Goal: Task Accomplishment & Management: Manage account settings

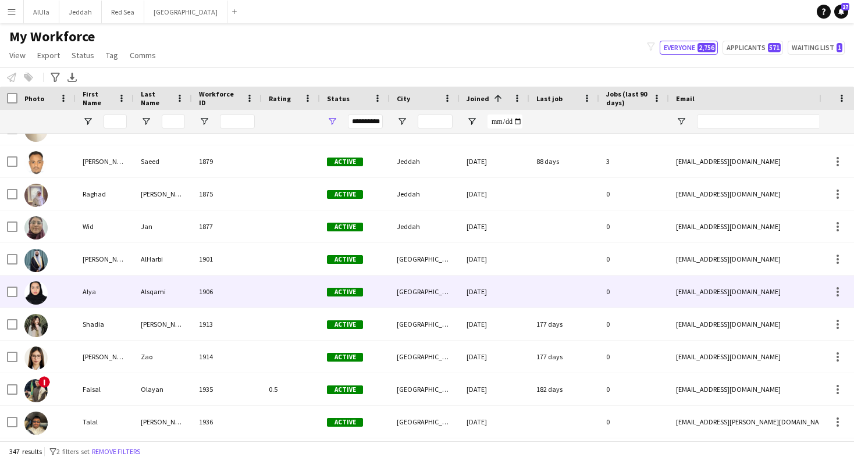
click at [97, 300] on div "Alya" at bounding box center [105, 292] width 58 height 32
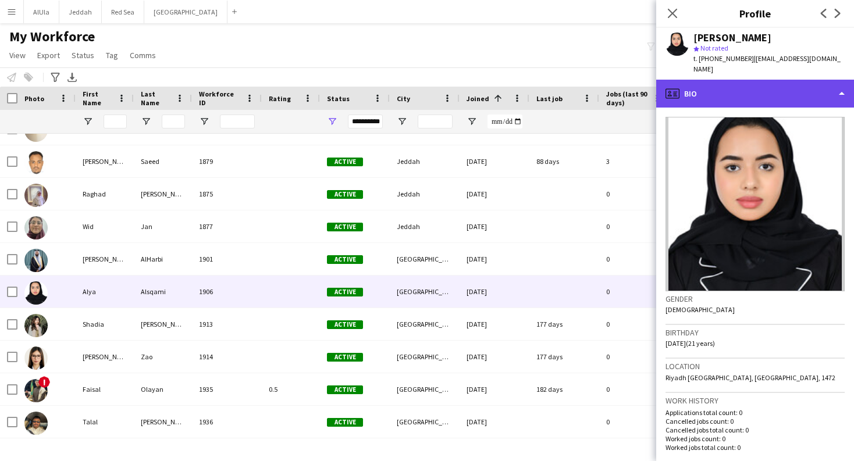
click at [719, 82] on div "profile Bio" at bounding box center [755, 94] width 198 height 28
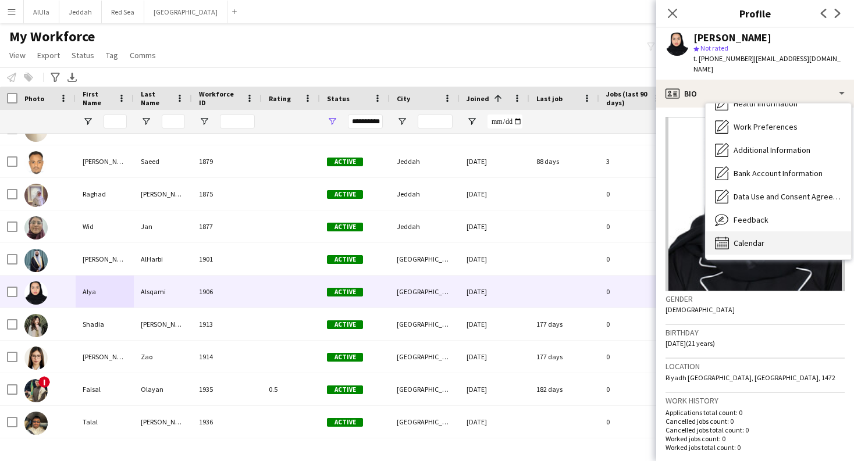
click at [765, 234] on div "Calendar Calendar" at bounding box center [777, 242] width 145 height 23
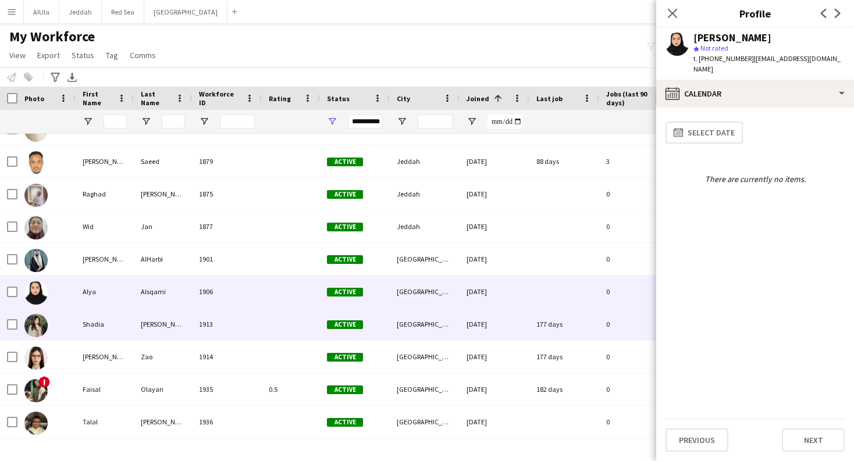
click at [74, 326] on div at bounding box center [46, 324] width 58 height 32
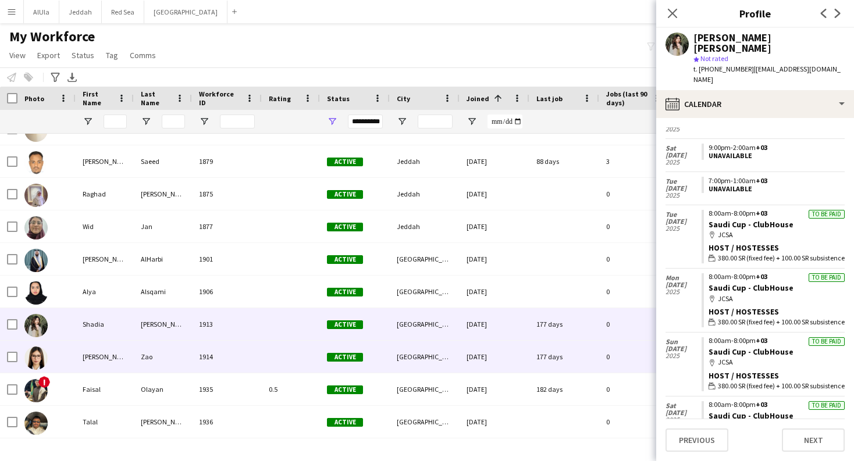
click at [109, 357] on div "[PERSON_NAME]" at bounding box center [105, 357] width 58 height 32
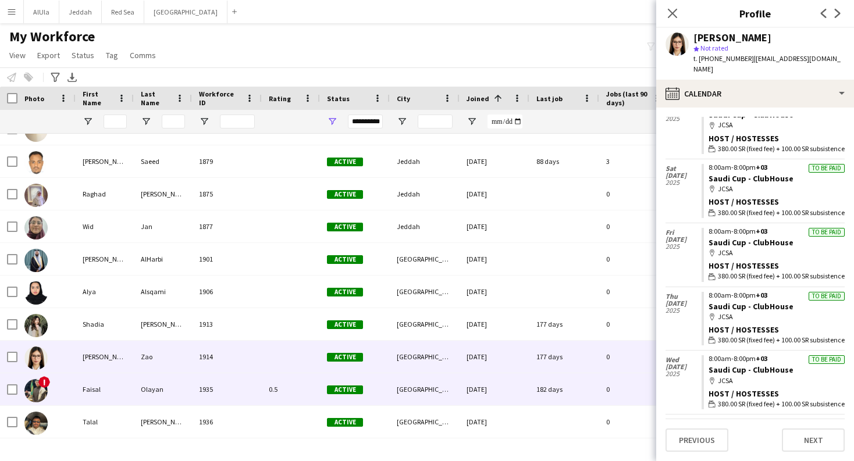
click at [106, 388] on div "Faisal" at bounding box center [105, 389] width 58 height 32
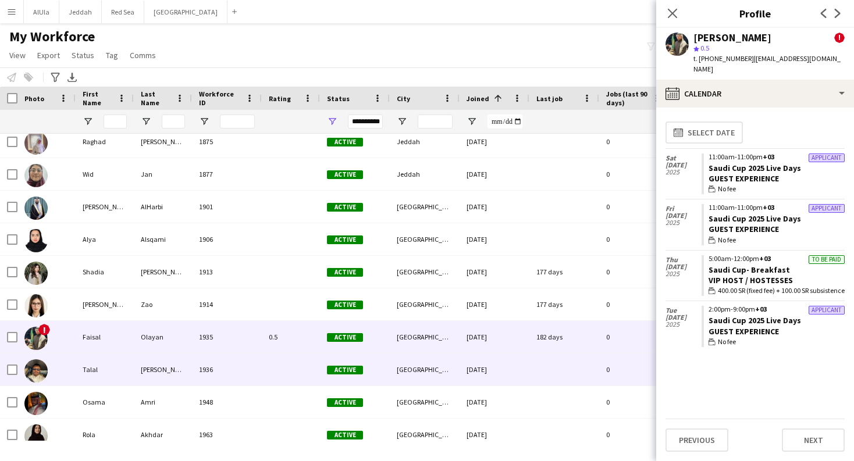
click at [101, 372] on div "Talal" at bounding box center [105, 370] width 58 height 32
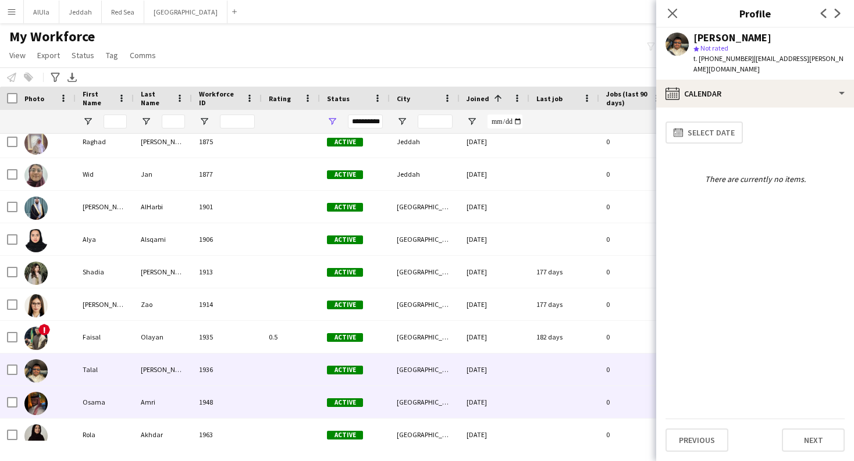
click at [125, 401] on div "Osama" at bounding box center [105, 402] width 58 height 32
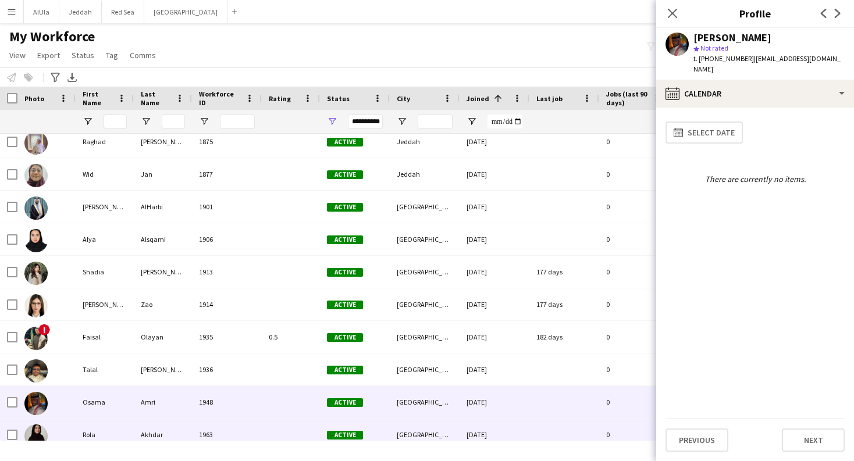
click at [112, 428] on div "Rola" at bounding box center [105, 435] width 58 height 32
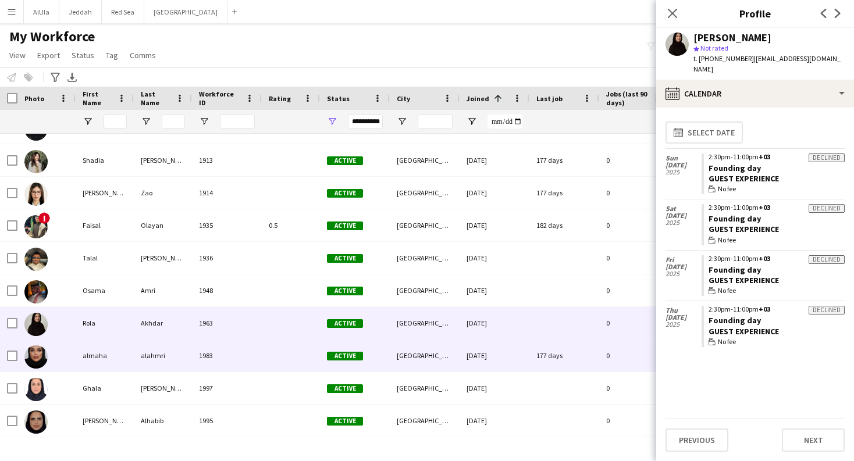
click at [104, 362] on div "almaha" at bounding box center [105, 356] width 58 height 32
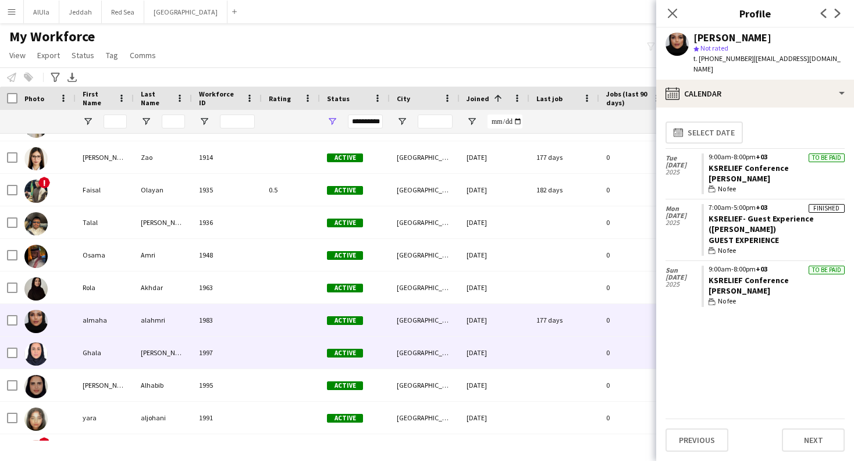
click at [112, 359] on div "Ghala" at bounding box center [105, 353] width 58 height 32
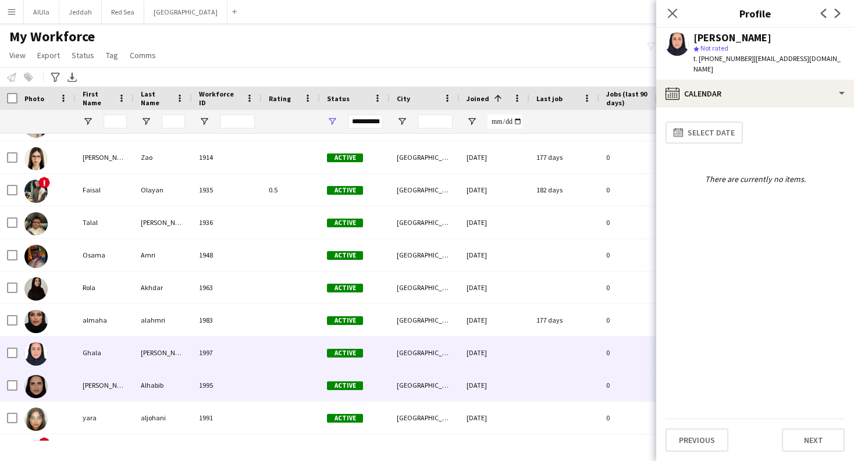
click at [116, 389] on div "[PERSON_NAME]" at bounding box center [105, 385] width 58 height 32
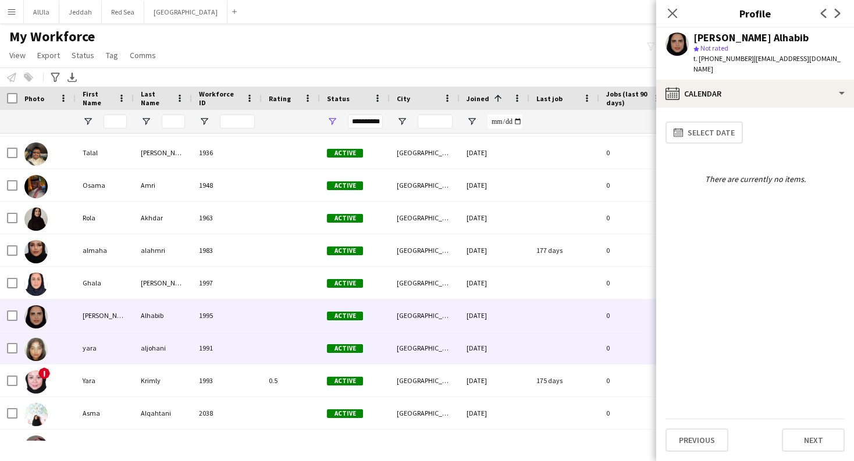
click at [112, 353] on div "yara" at bounding box center [105, 348] width 58 height 32
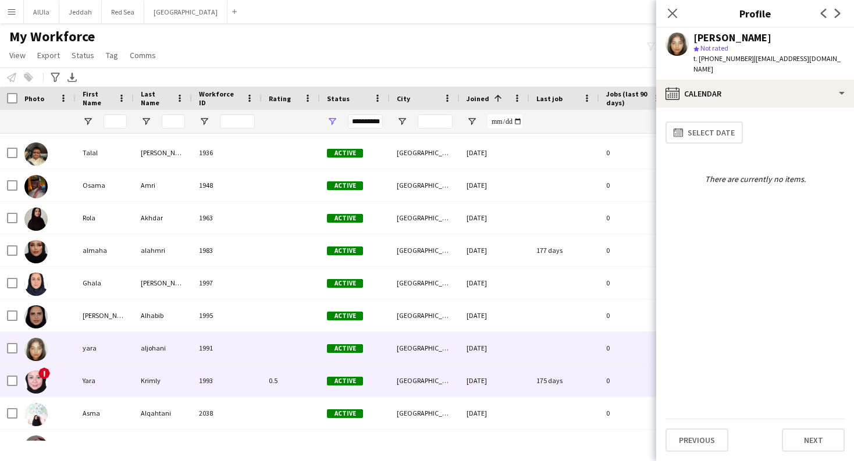
click at [112, 384] on div "Yara" at bounding box center [105, 381] width 58 height 32
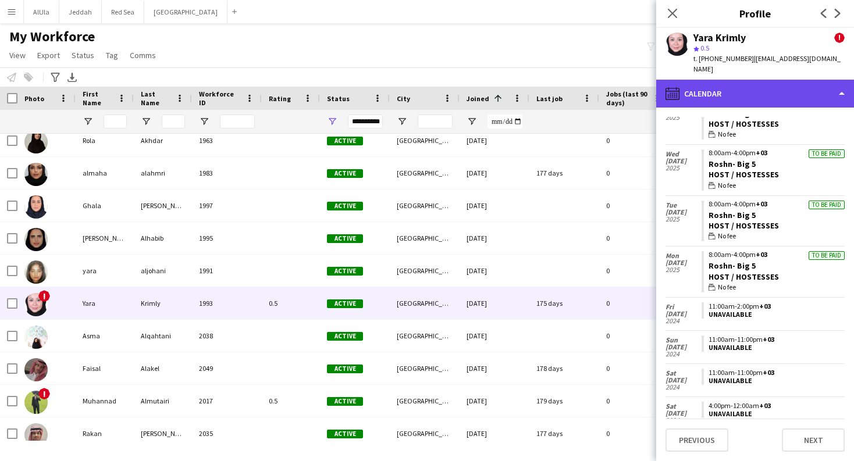
click at [788, 80] on div "calendar-full Calendar" at bounding box center [755, 94] width 198 height 28
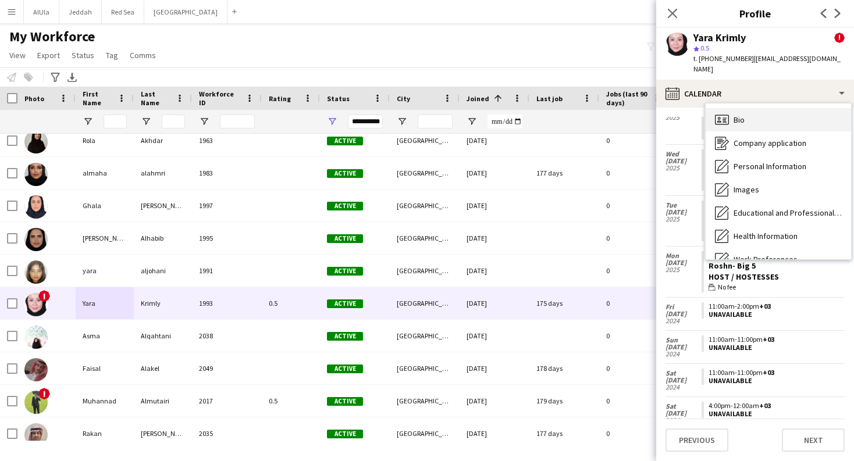
click at [768, 108] on div "Bio Bio" at bounding box center [777, 119] width 145 height 23
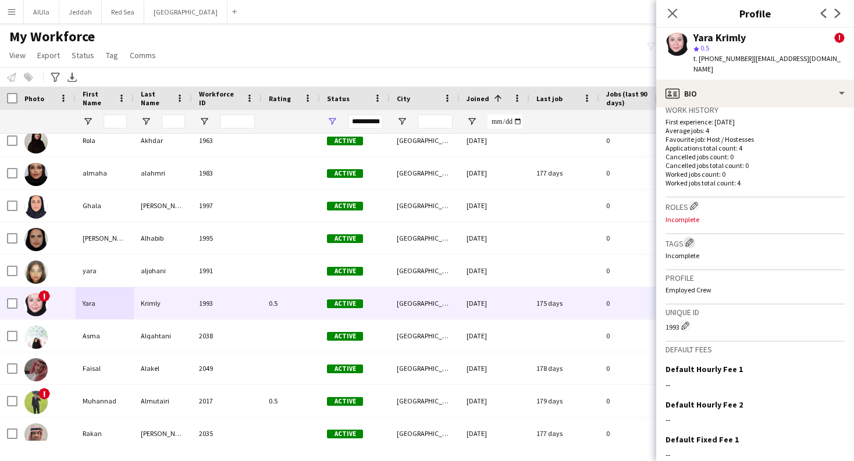
click at [690, 238] on app-icon "Edit crew company tags" at bounding box center [689, 242] width 8 height 8
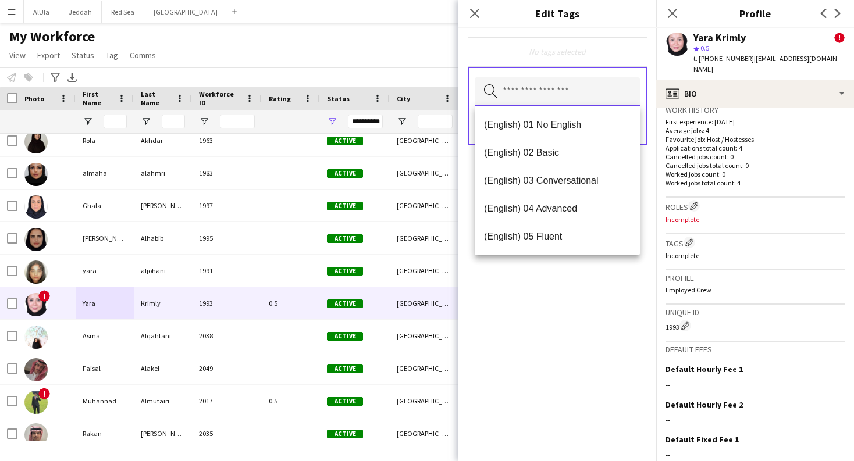
click at [597, 99] on input "text" at bounding box center [557, 91] width 165 height 29
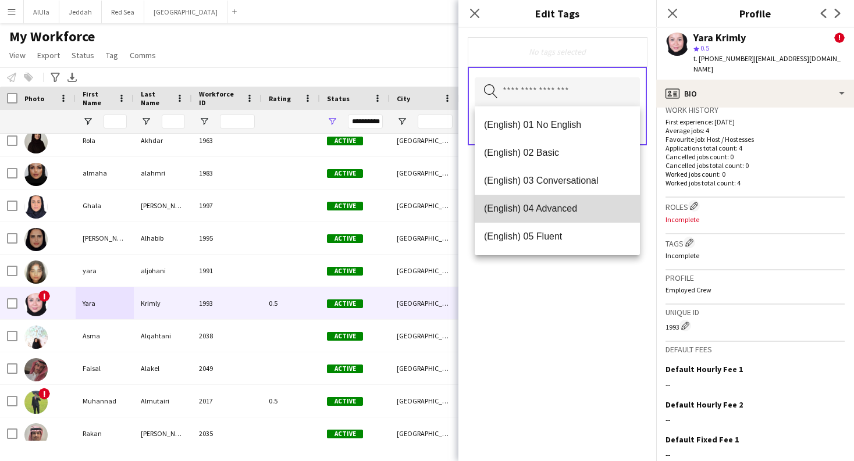
click at [590, 208] on span "(English) 04 Advanced" at bounding box center [557, 208] width 147 height 11
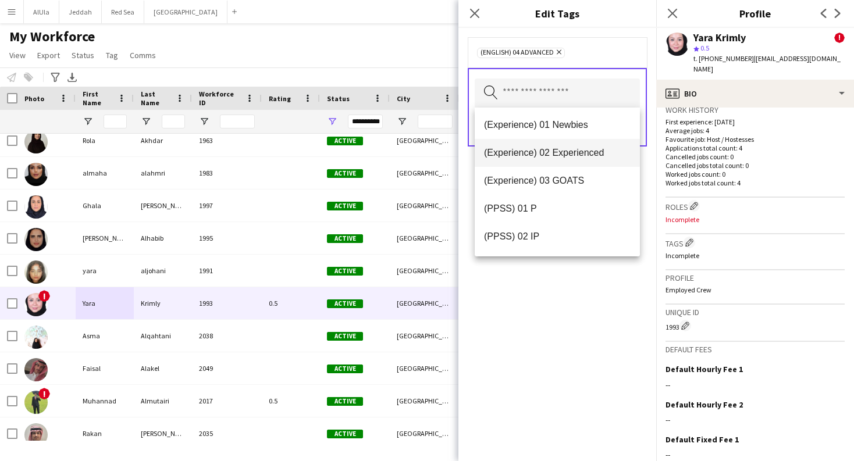
click at [578, 154] on span "(Experience) 02 Experienced" at bounding box center [557, 152] width 147 height 11
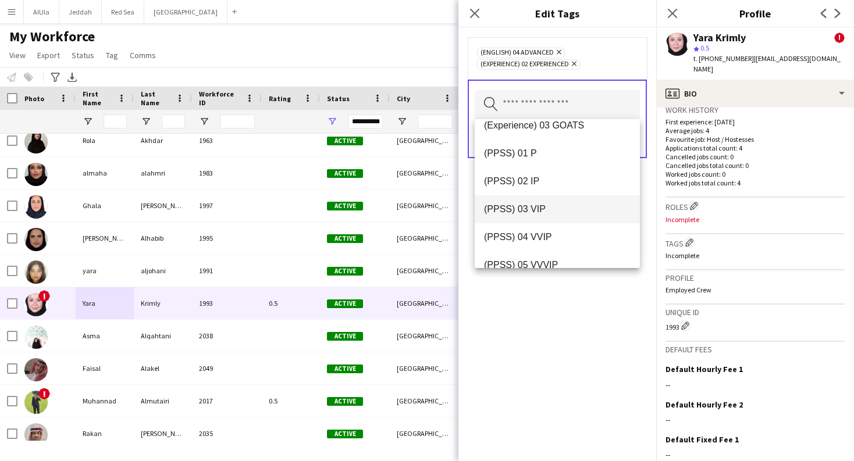
click at [573, 209] on span "(PPSS) 03 VIP" at bounding box center [557, 209] width 147 height 11
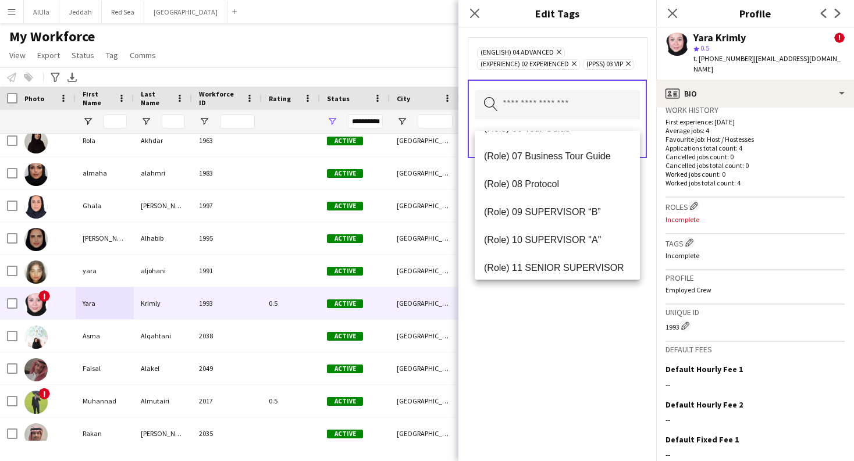
click at [622, 361] on div "(English) 04 Advanced Remove (Experience) 02 Experienced Remove (PPSS) 03 VIP R…" at bounding box center [557, 244] width 198 height 433
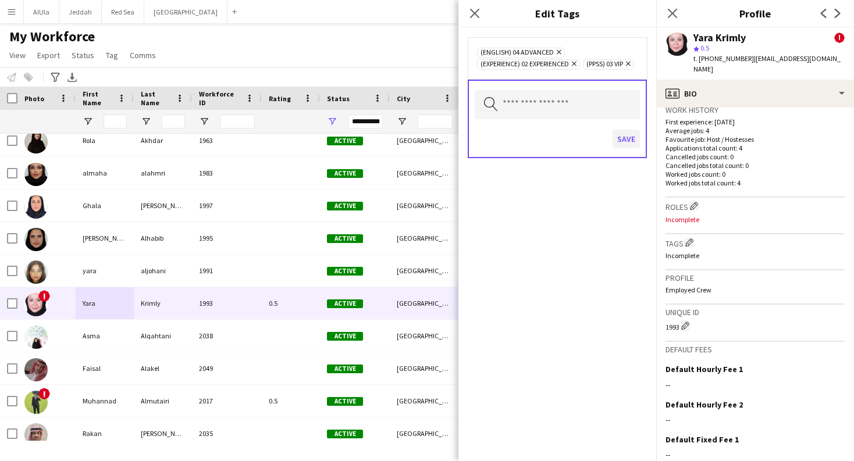
click at [628, 148] on button "Save" at bounding box center [625, 139] width 27 height 19
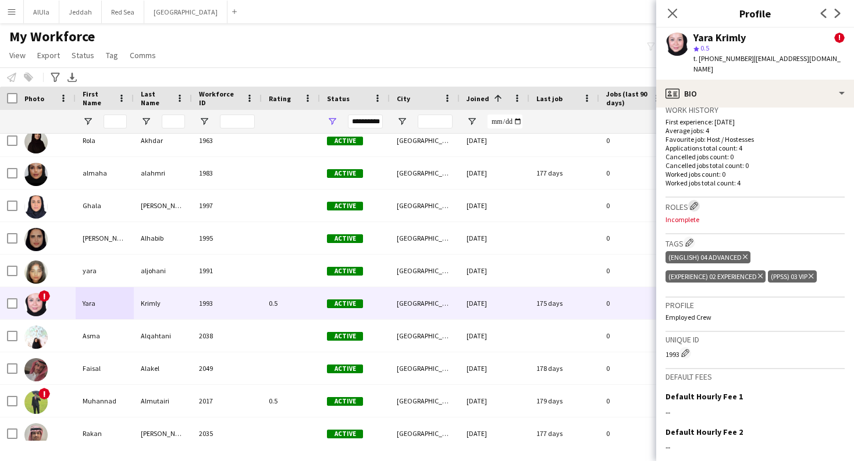
click at [695, 202] on app-icon "Edit crew company roles" at bounding box center [694, 206] width 8 height 8
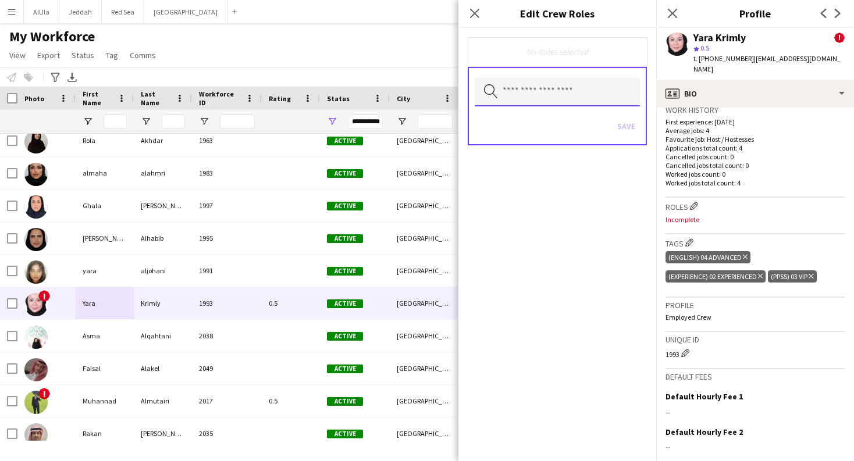
click at [614, 99] on input "text" at bounding box center [557, 91] width 165 height 29
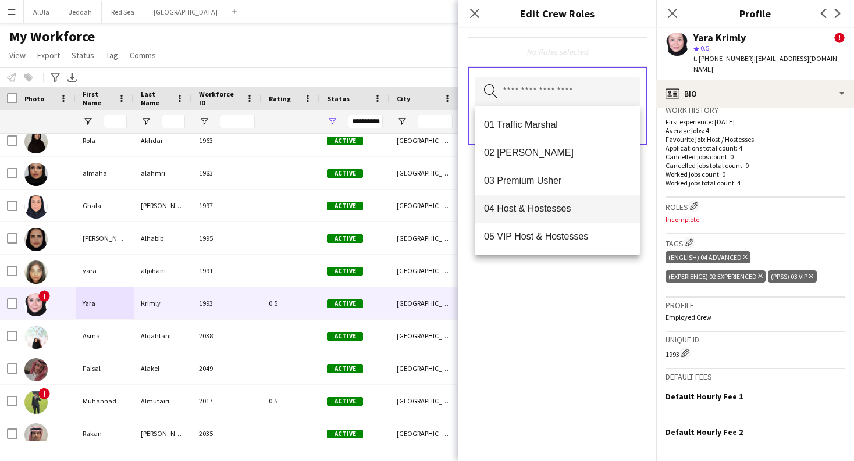
click at [583, 212] on span "04 Host & Hostesses" at bounding box center [557, 208] width 147 height 11
click at [597, 286] on div "04 Host & Hostesses Remove Search by role type Save" at bounding box center [557, 244] width 198 height 433
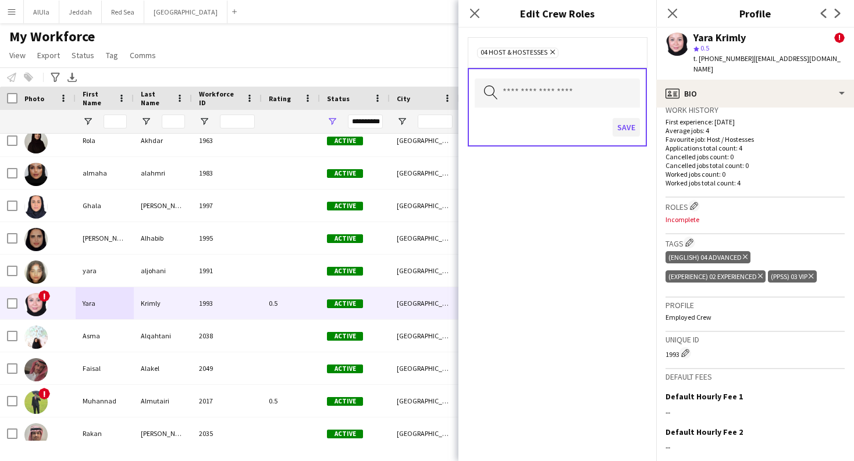
click at [625, 129] on button "Save" at bounding box center [625, 127] width 27 height 19
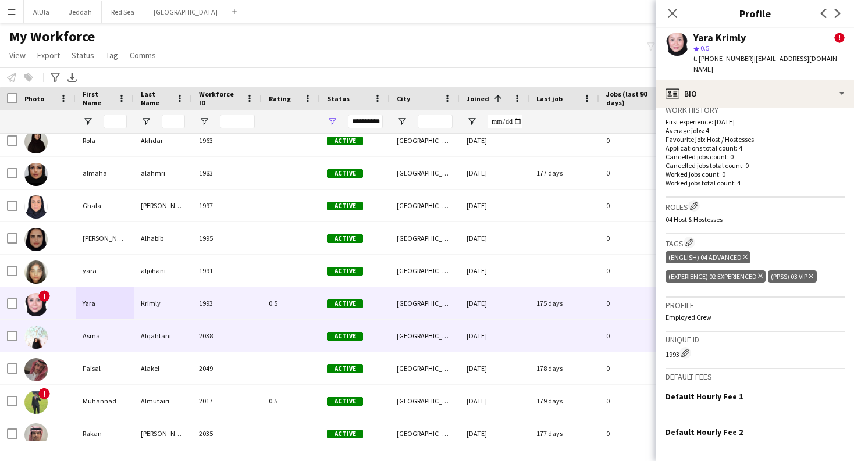
click at [95, 337] on div "Asma" at bounding box center [105, 336] width 58 height 32
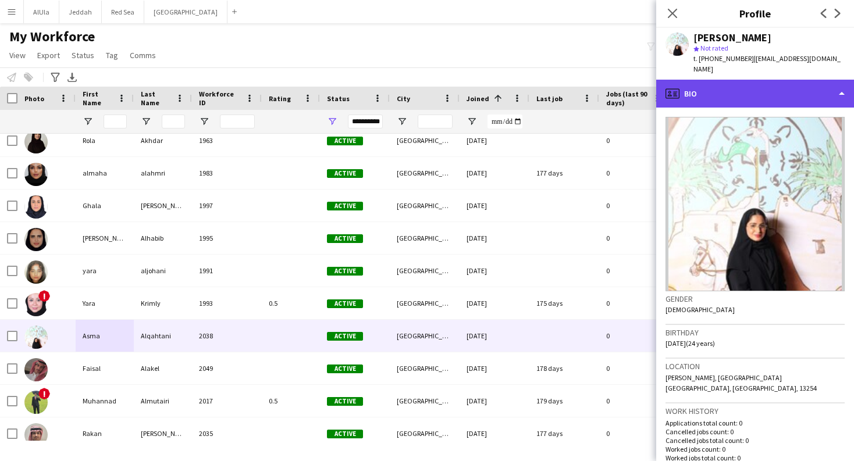
click at [779, 80] on div "profile Bio" at bounding box center [755, 94] width 198 height 28
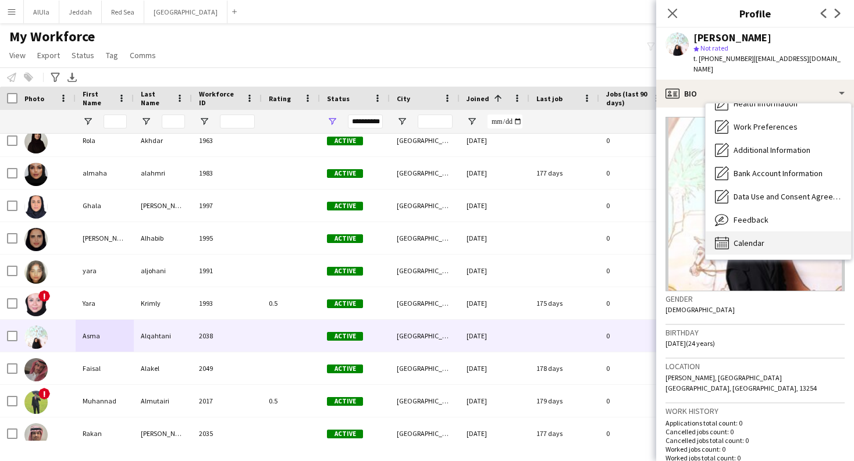
click at [775, 231] on div "Calendar Calendar" at bounding box center [777, 242] width 145 height 23
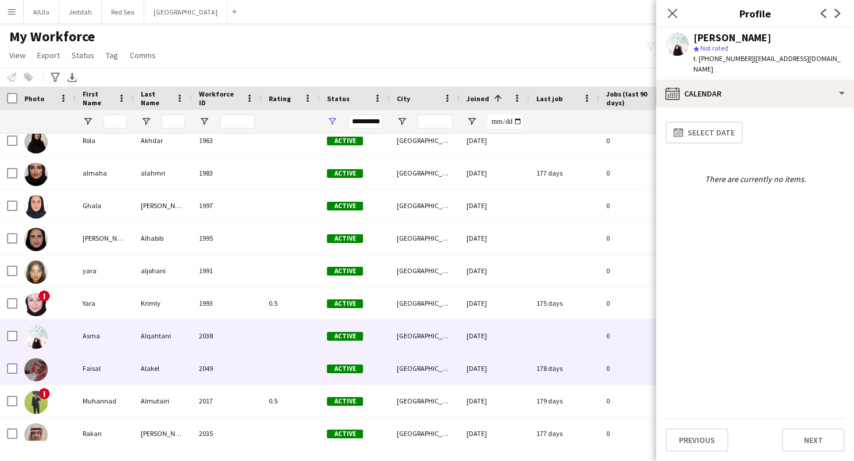
click at [102, 373] on div "Faisal" at bounding box center [105, 368] width 58 height 32
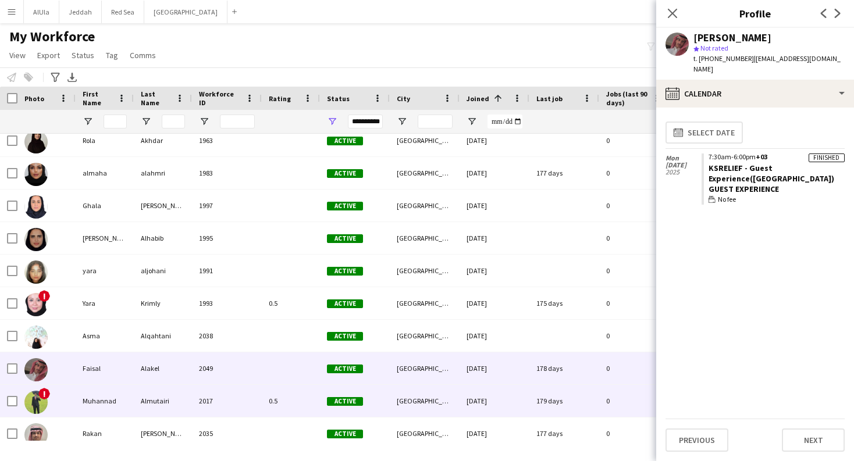
click at [100, 411] on div "Muhannad" at bounding box center [105, 401] width 58 height 32
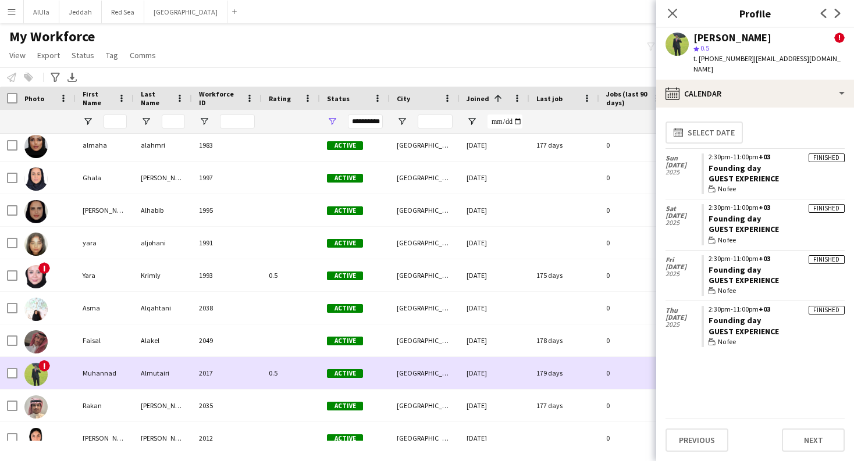
scroll to position [7675, 0]
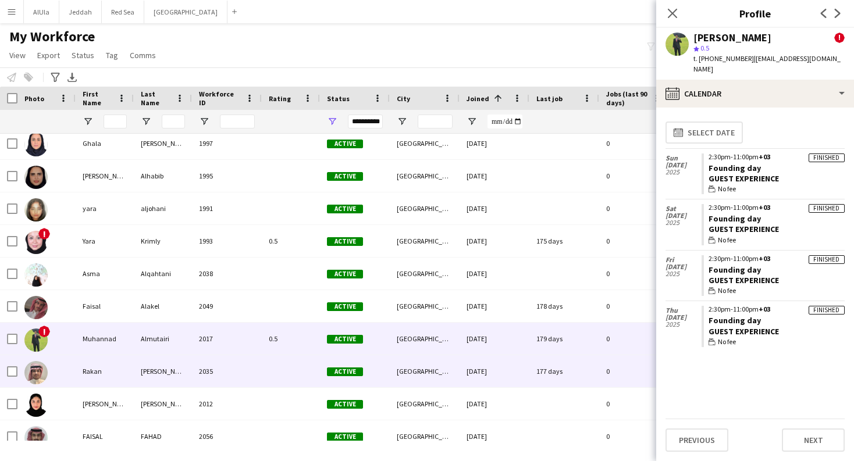
click at [104, 377] on div "Rakan" at bounding box center [105, 371] width 58 height 32
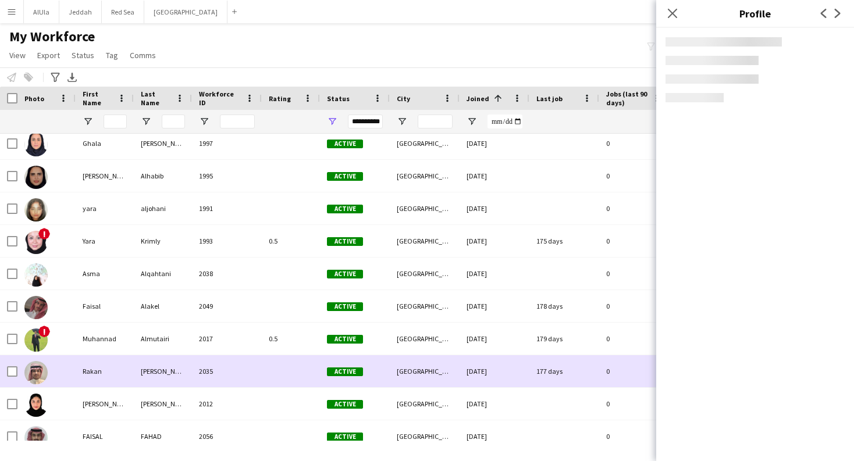
click at [104, 377] on div "Rakan" at bounding box center [105, 371] width 58 height 32
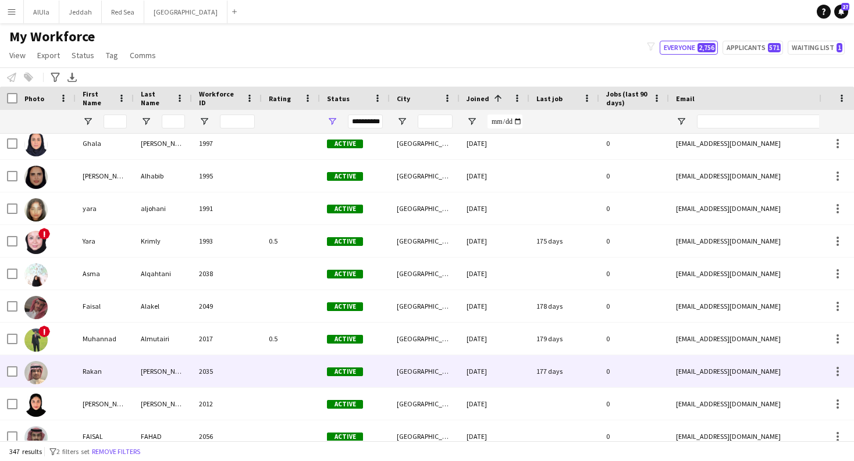
click at [100, 376] on div "Rakan" at bounding box center [105, 371] width 58 height 32
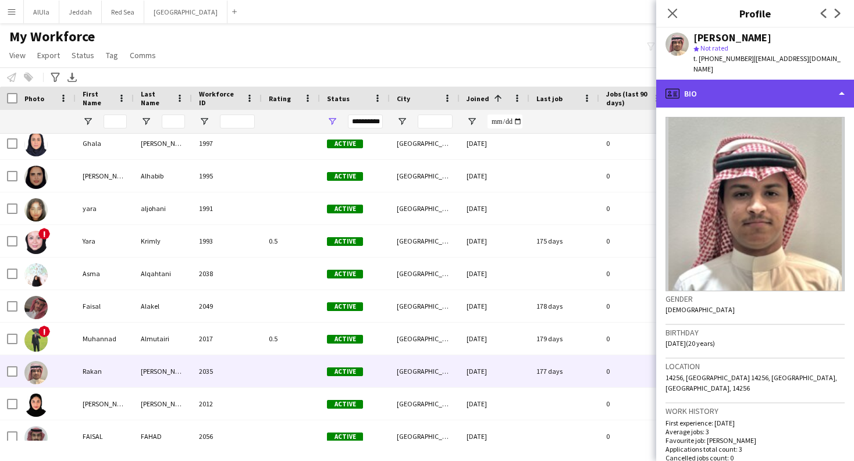
click at [705, 82] on div "profile Bio" at bounding box center [755, 94] width 198 height 28
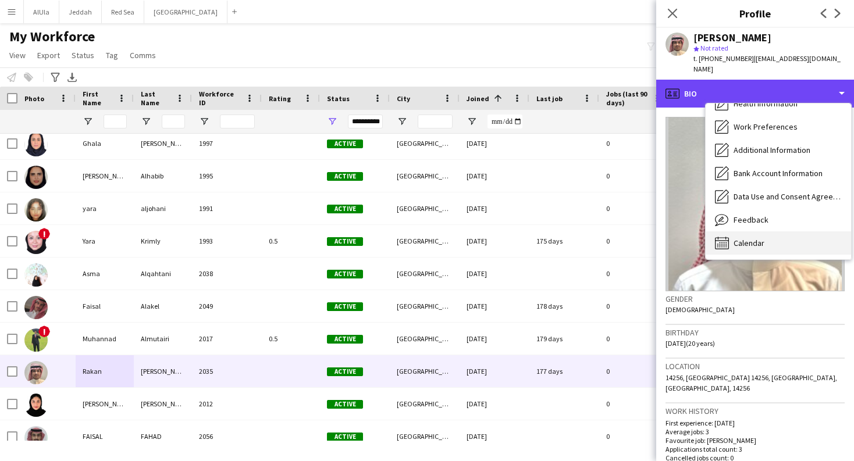
scroll to position [133, 0]
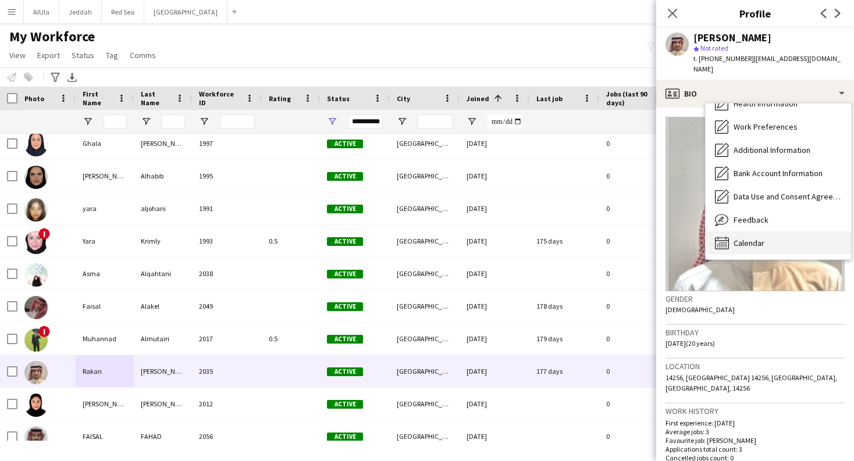
click at [762, 238] on span "Calendar" at bounding box center [748, 243] width 31 height 10
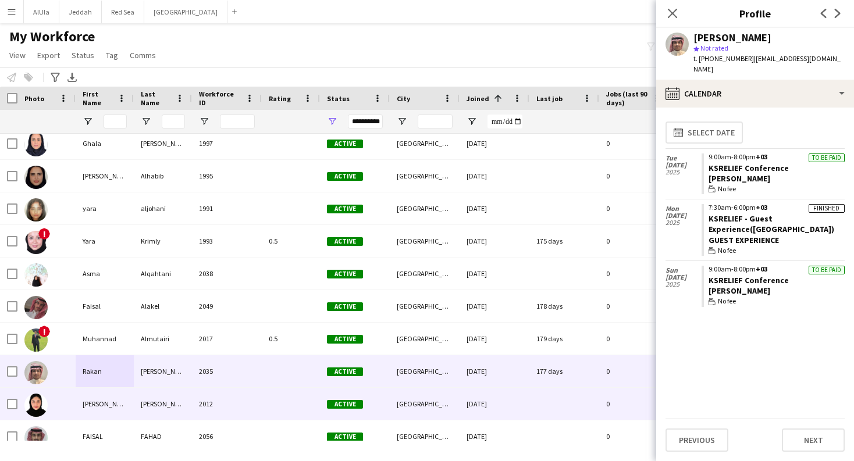
click at [120, 411] on div "[PERSON_NAME]" at bounding box center [105, 404] width 58 height 32
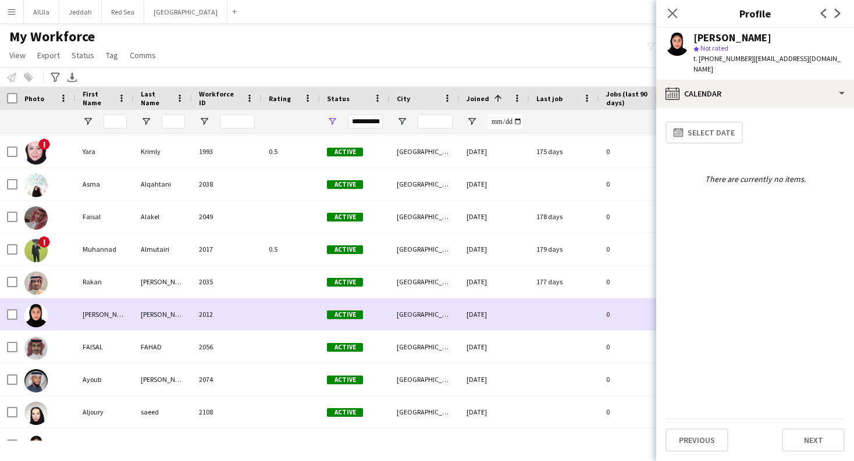
scroll to position [7782, 0]
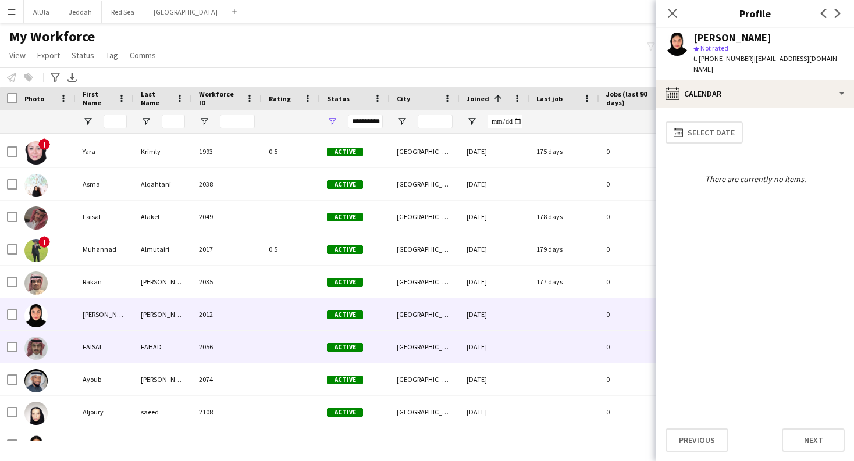
click at [117, 343] on div "FAISAL" at bounding box center [105, 347] width 58 height 32
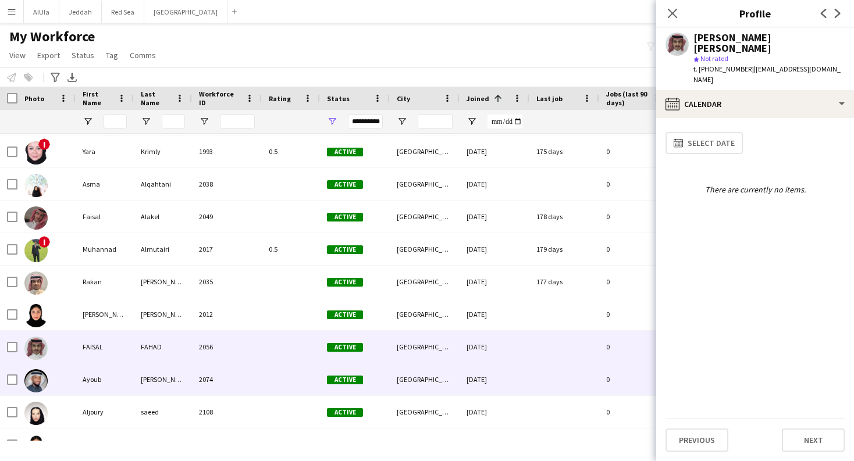
click at [115, 382] on div "Ayoub" at bounding box center [105, 379] width 58 height 32
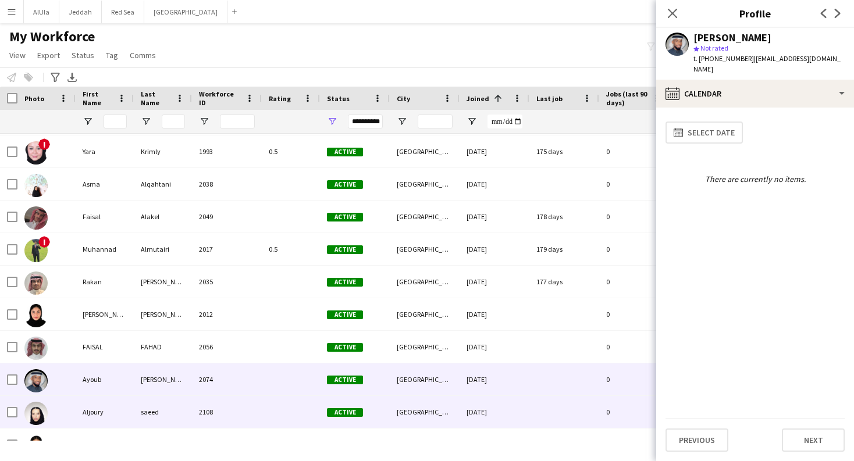
click at [111, 412] on div "Aljoury" at bounding box center [105, 412] width 58 height 32
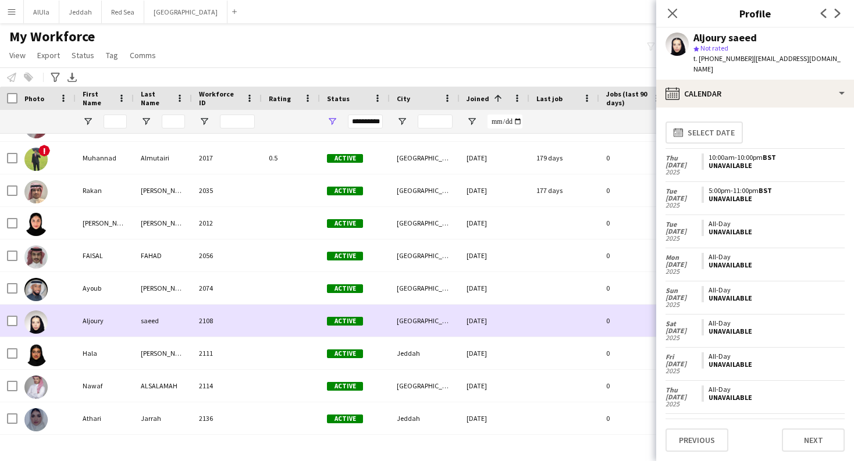
scroll to position [7873, 0]
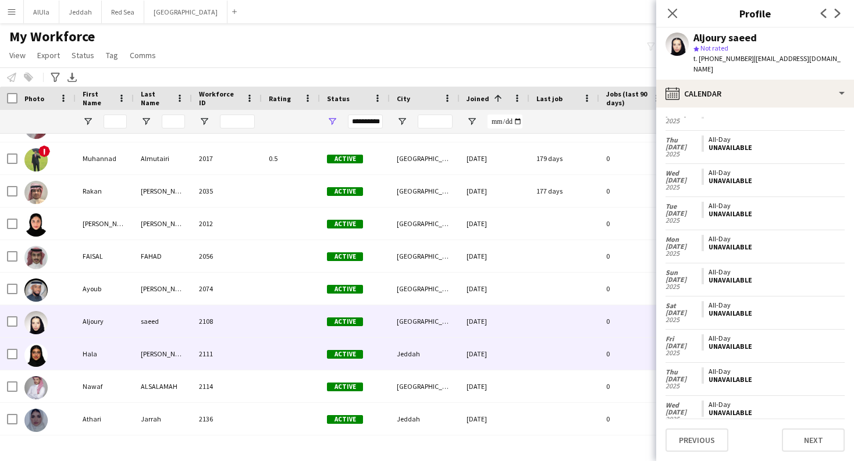
click at [109, 356] on div "Hala" at bounding box center [105, 354] width 58 height 32
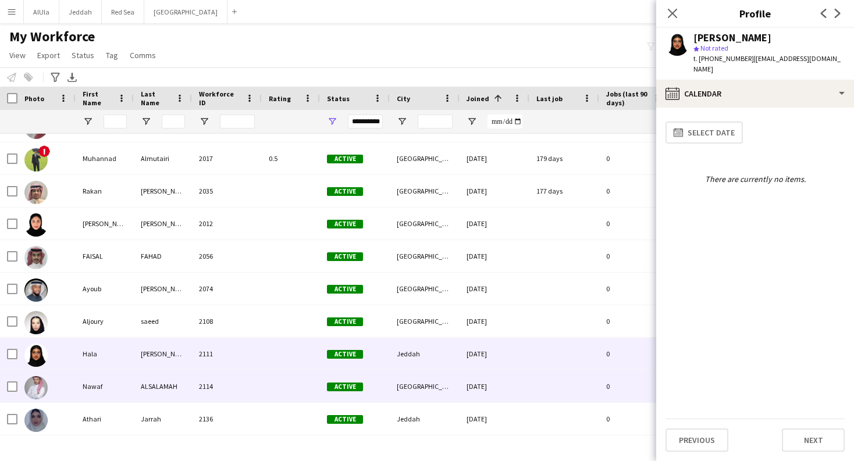
click at [119, 388] on div "Nawaf" at bounding box center [105, 386] width 58 height 32
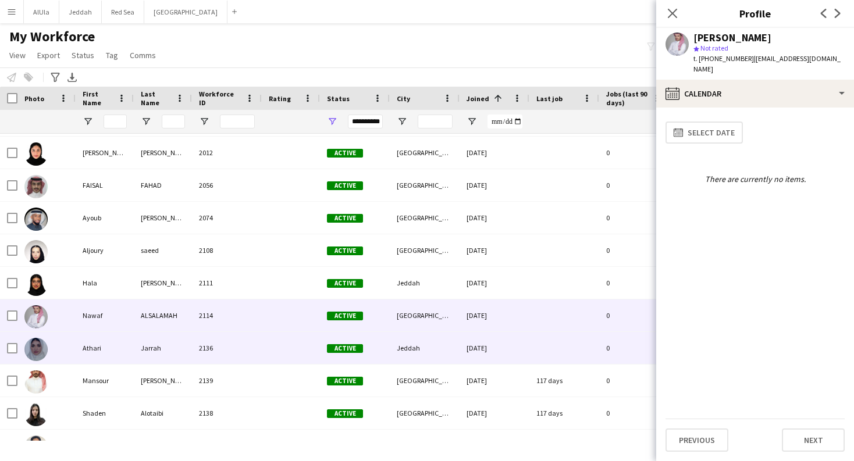
click at [114, 358] on div "Athari" at bounding box center [105, 348] width 58 height 32
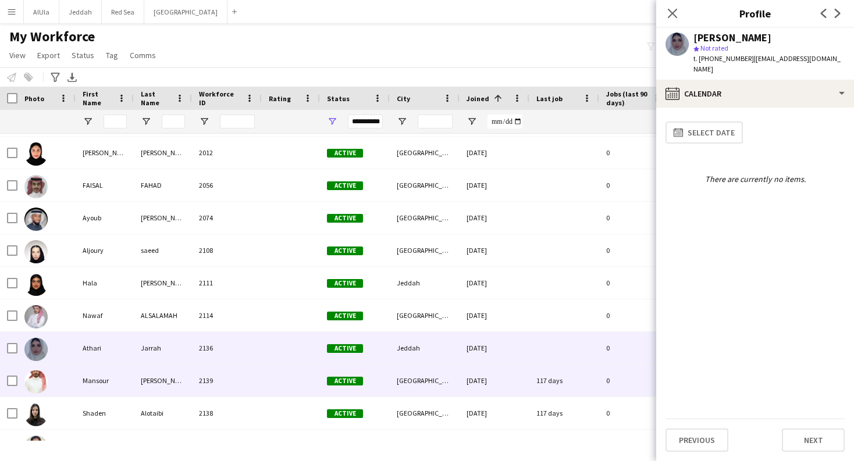
click at [112, 385] on div "Mansour" at bounding box center [105, 381] width 58 height 32
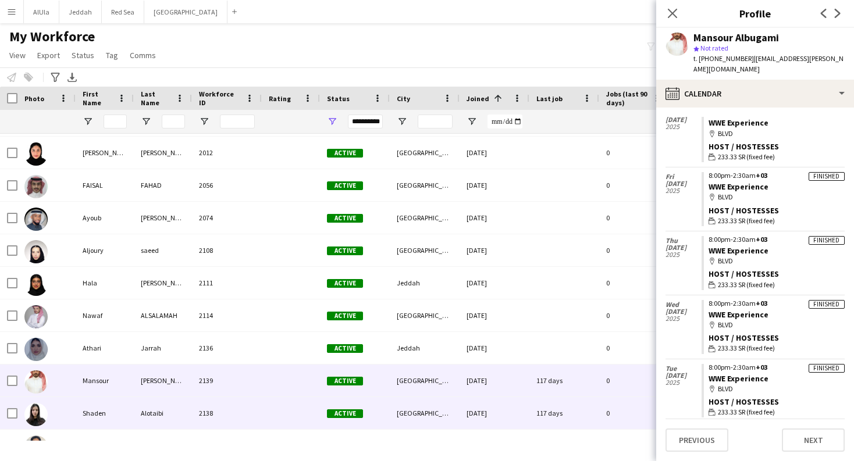
click at [106, 420] on div "Shaden" at bounding box center [105, 413] width 58 height 32
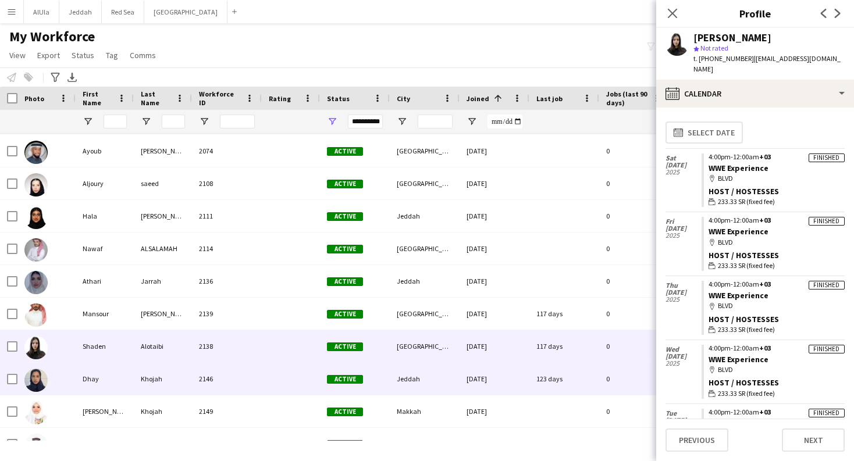
click at [104, 377] on div "Dhay" at bounding box center [105, 379] width 58 height 32
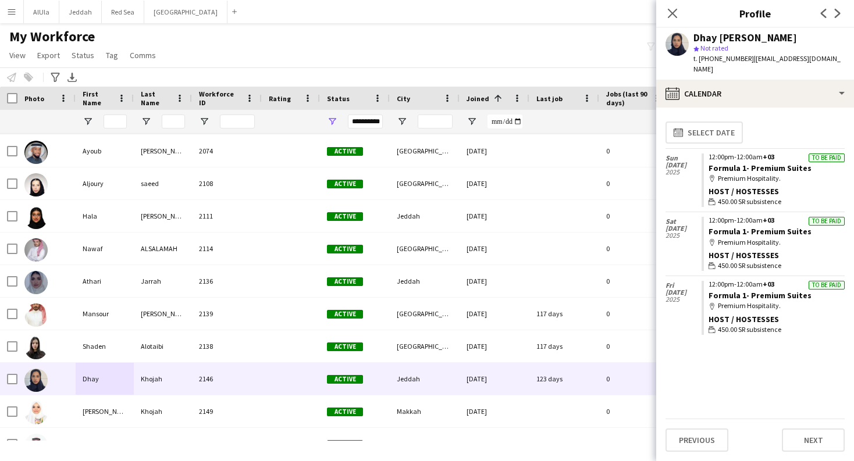
click at [677, 45] on app-user-avatar at bounding box center [676, 44] width 23 height 23
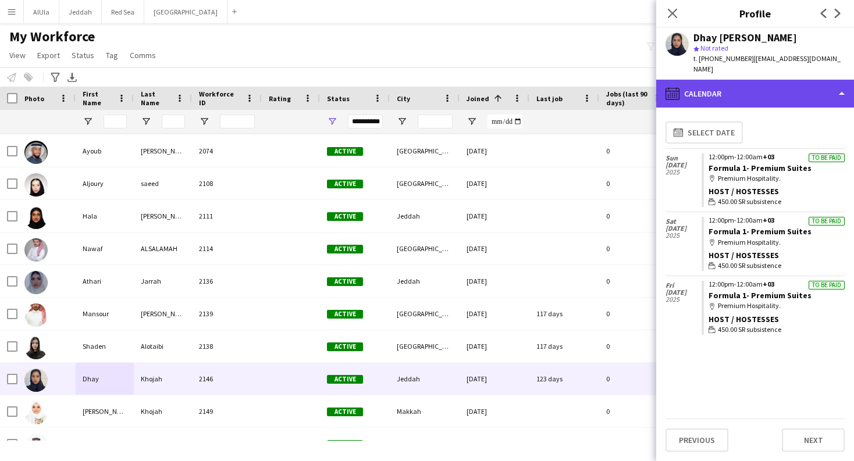
click at [710, 85] on div "calendar-full Calendar" at bounding box center [755, 94] width 198 height 28
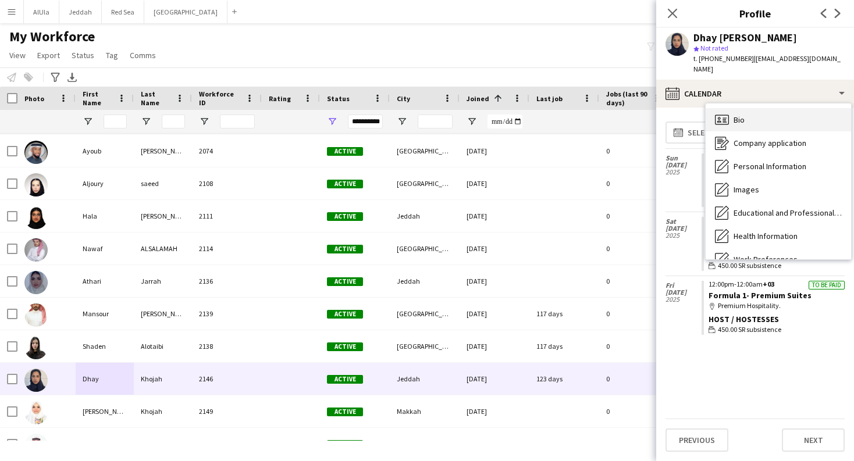
click at [762, 116] on div "Bio Bio" at bounding box center [777, 119] width 145 height 23
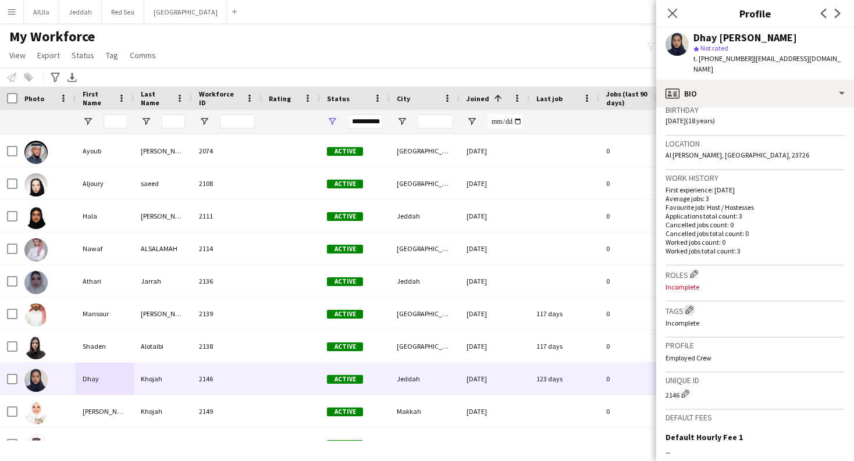
click at [689, 306] on app-icon "Edit crew company tags" at bounding box center [689, 310] width 8 height 8
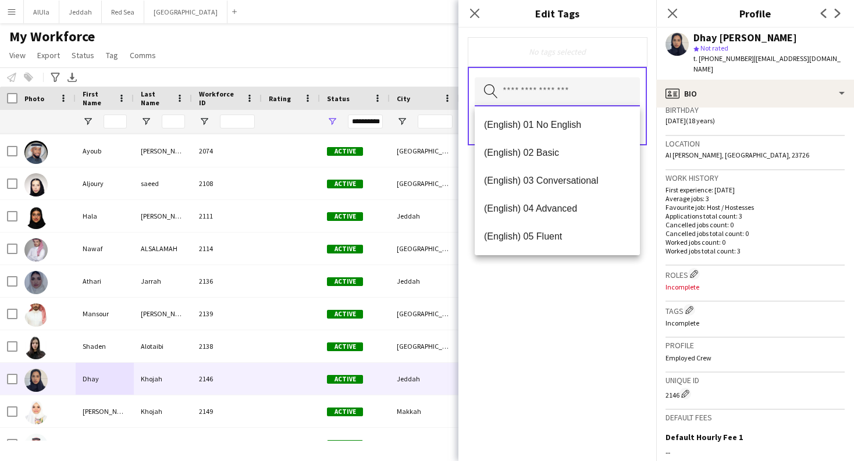
click at [590, 93] on input "text" at bounding box center [557, 91] width 165 height 29
click at [578, 182] on span "(English) 03 Conversational" at bounding box center [557, 180] width 147 height 11
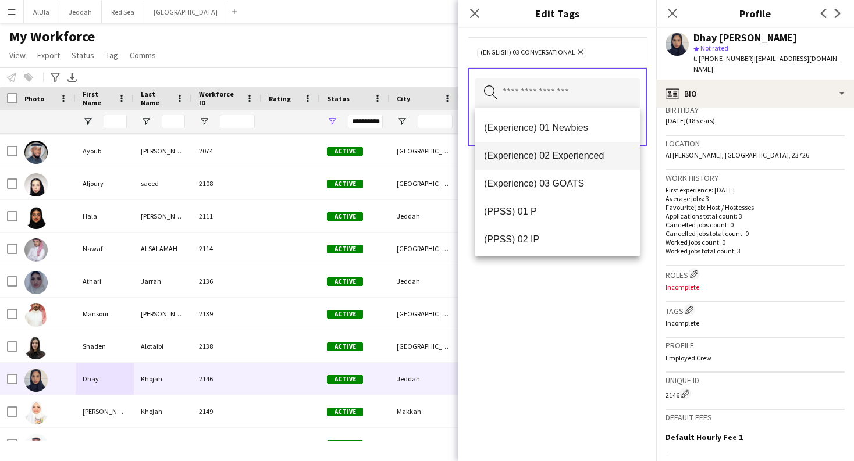
click at [598, 155] on span "(Experience) 02 Experienced" at bounding box center [557, 155] width 147 height 11
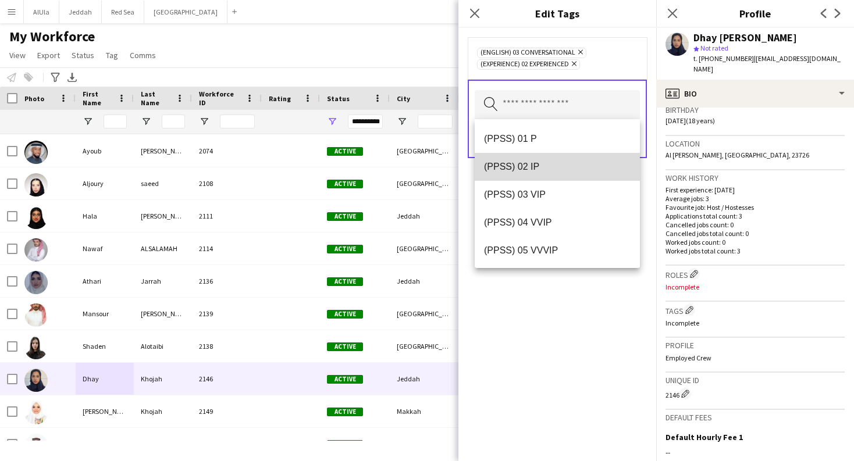
click at [559, 165] on span "(PPSS) 02 IP" at bounding box center [557, 166] width 147 height 11
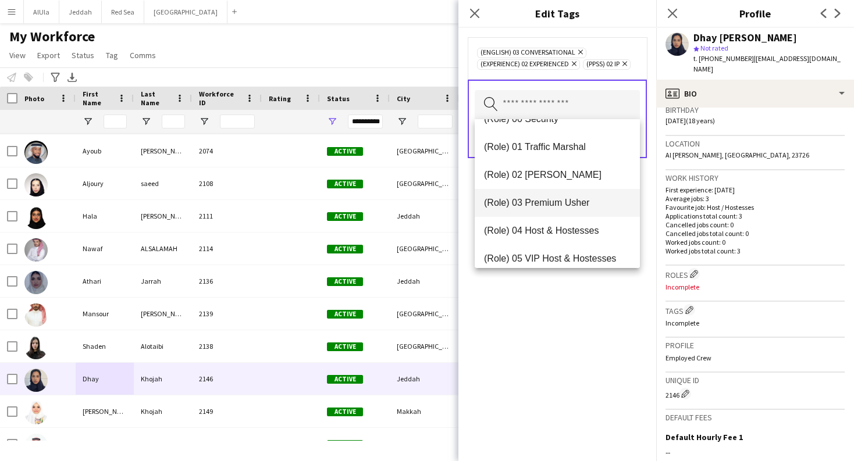
click at [581, 198] on span "(Role) 03 Premium Usher" at bounding box center [557, 202] width 147 height 11
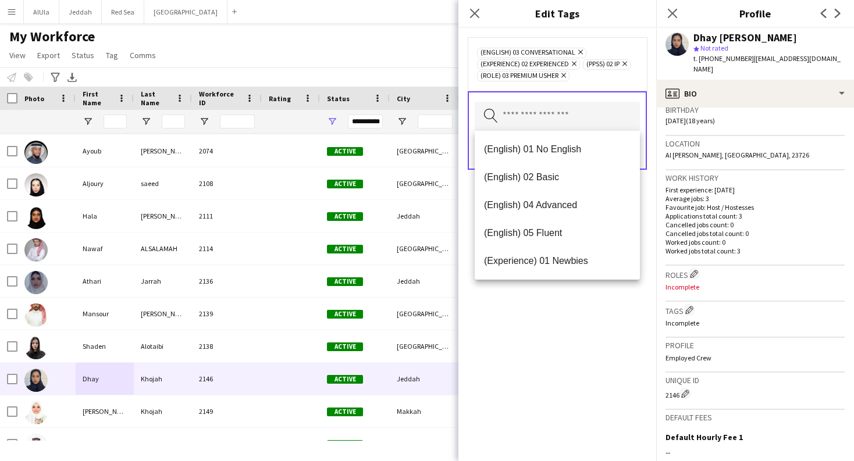
click at [633, 69] on div "(English) 03 Conversational Remove (Experience) 02 Experienced Remove (PPSS) 02…" at bounding box center [557, 64] width 161 height 35
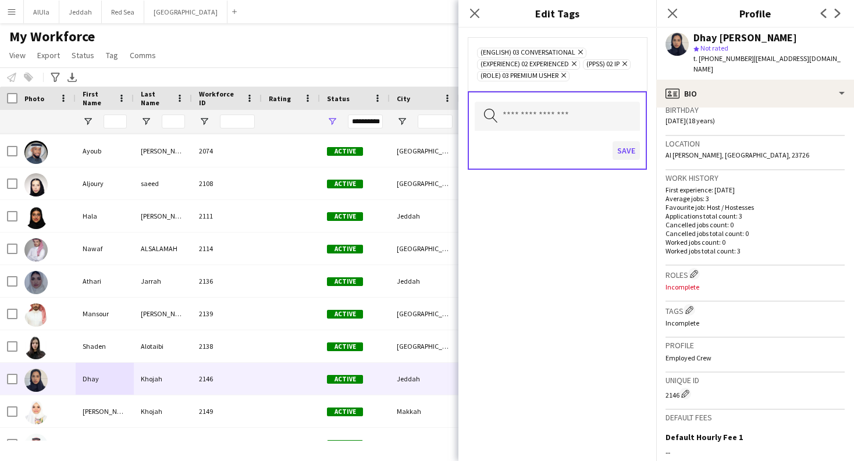
click at [629, 146] on button "Save" at bounding box center [625, 150] width 27 height 19
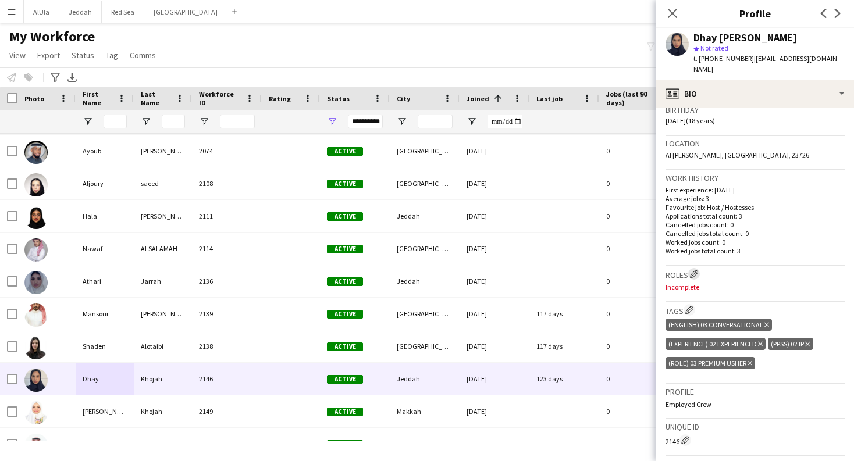
click at [698, 270] on app-icon "Edit crew company roles" at bounding box center [694, 274] width 8 height 8
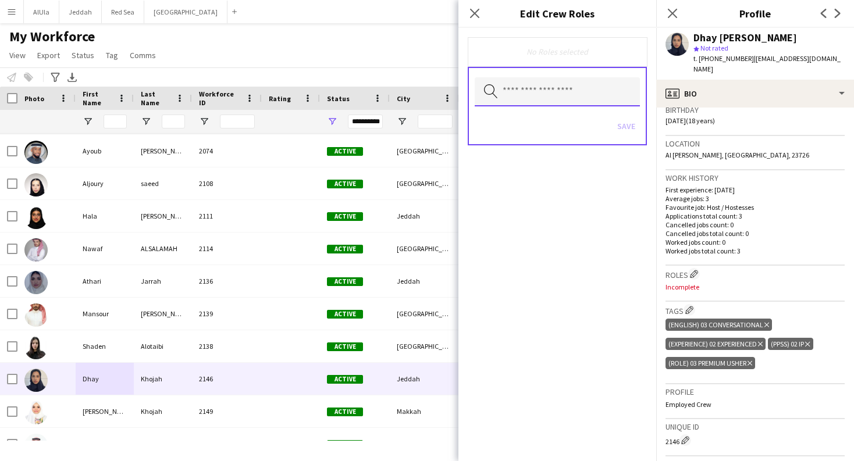
click at [605, 102] on input "text" at bounding box center [557, 91] width 165 height 29
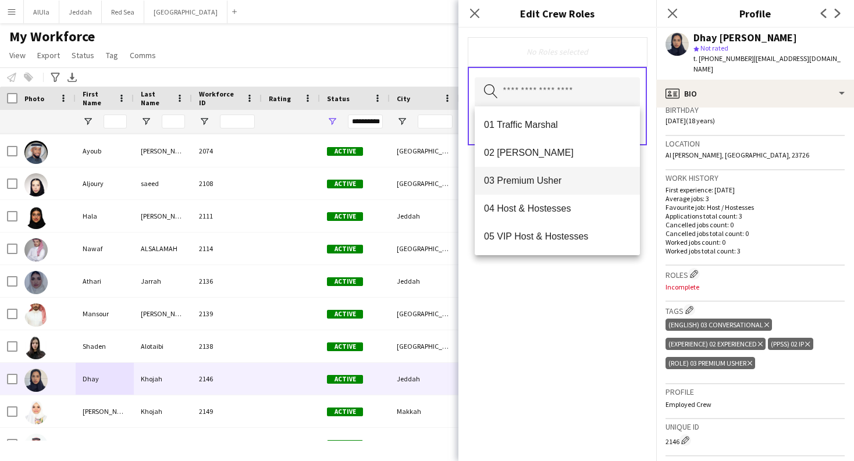
click at [601, 182] on span "03 Premium Usher" at bounding box center [557, 180] width 147 height 11
click at [580, 298] on div "03 Premium [PERSON_NAME] Remove Search by role type Save" at bounding box center [557, 244] width 198 height 433
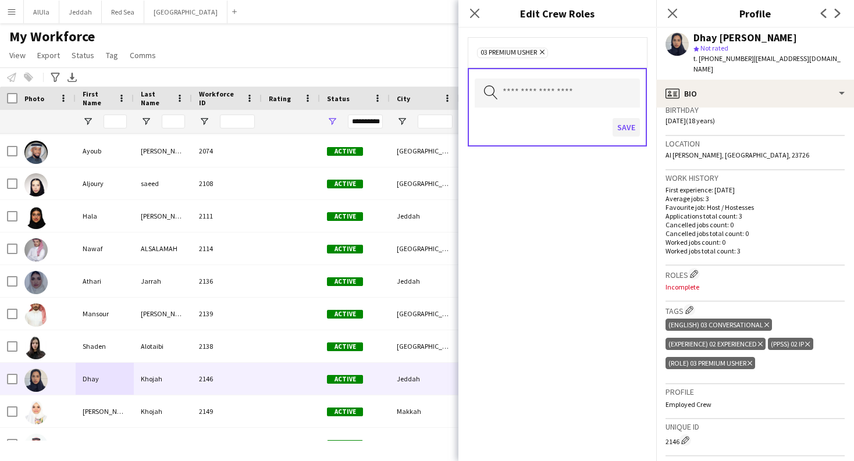
click at [624, 126] on button "Save" at bounding box center [625, 127] width 27 height 19
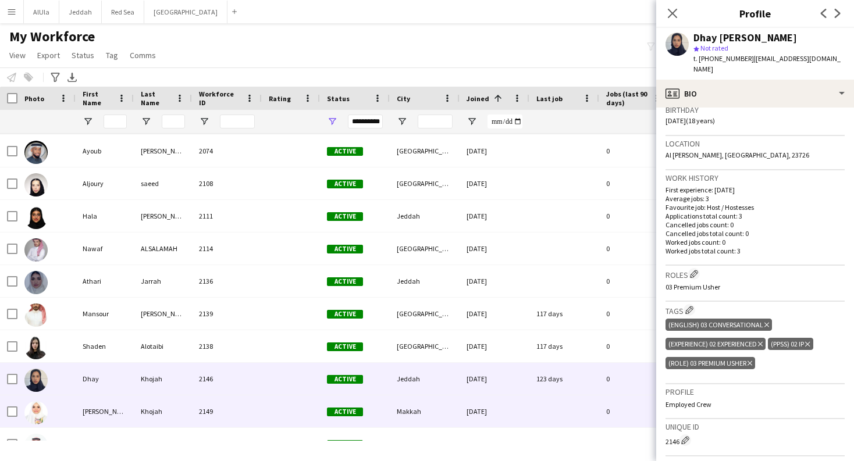
click at [113, 420] on div "[PERSON_NAME]" at bounding box center [105, 411] width 58 height 32
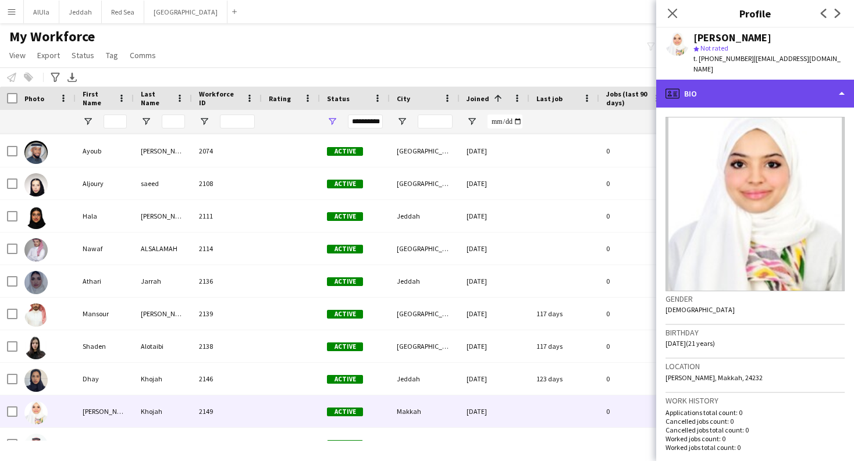
click at [797, 90] on div "profile Bio" at bounding box center [755, 94] width 198 height 28
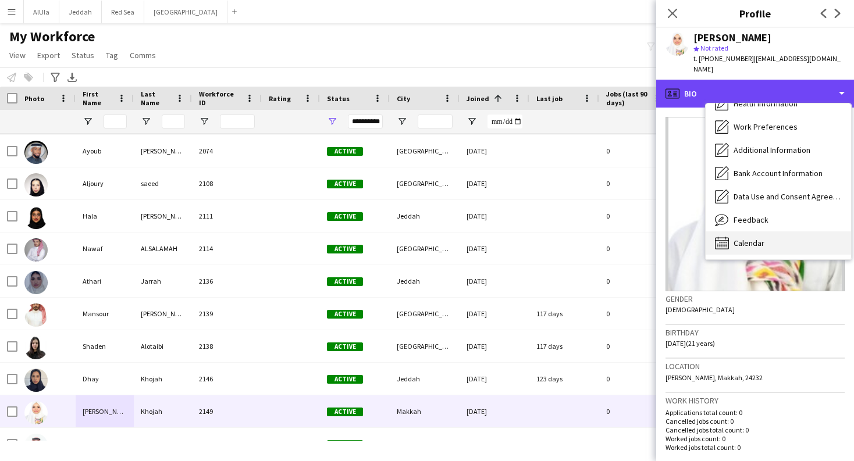
scroll to position [133, 0]
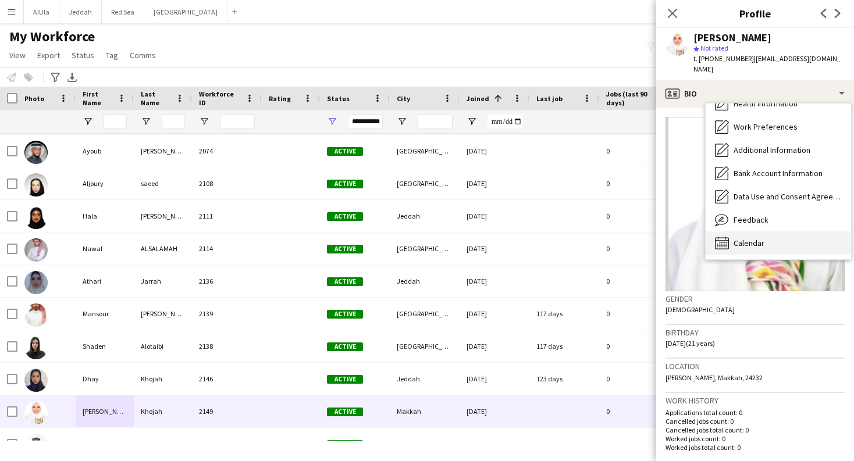
click at [792, 231] on div "Calendar Calendar" at bounding box center [777, 242] width 145 height 23
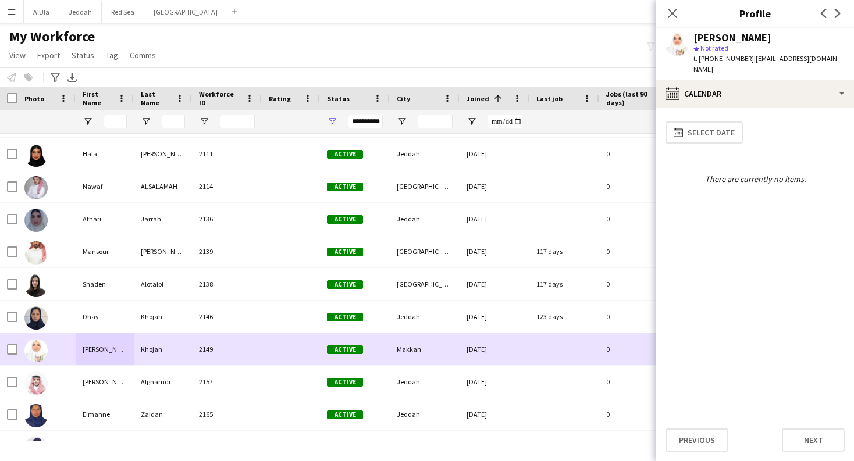
scroll to position [8075, 0]
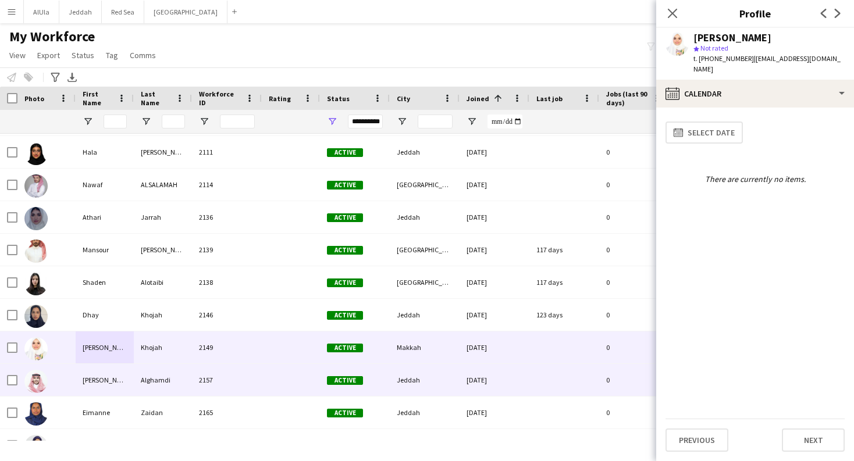
click at [110, 387] on div "[PERSON_NAME]" at bounding box center [105, 380] width 58 height 32
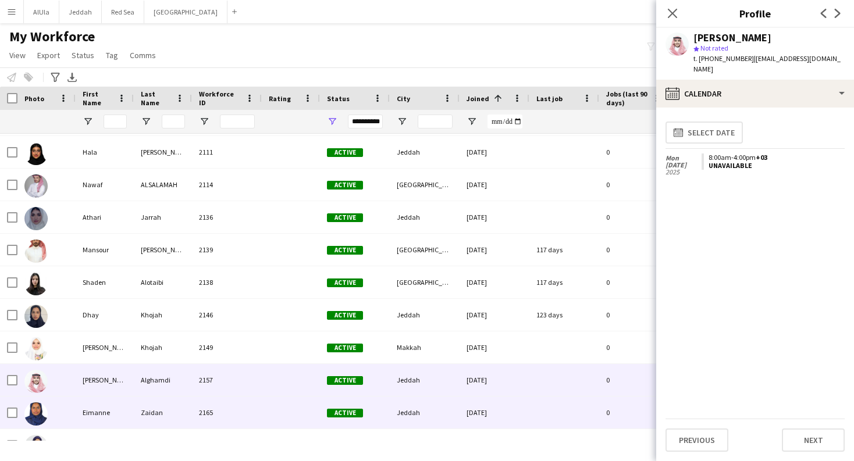
click at [115, 404] on div "Eimanne" at bounding box center [105, 413] width 58 height 32
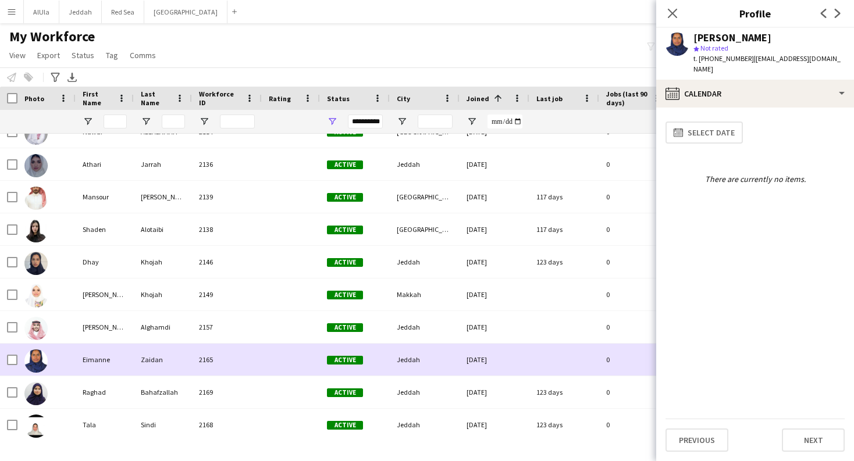
scroll to position [8139, 0]
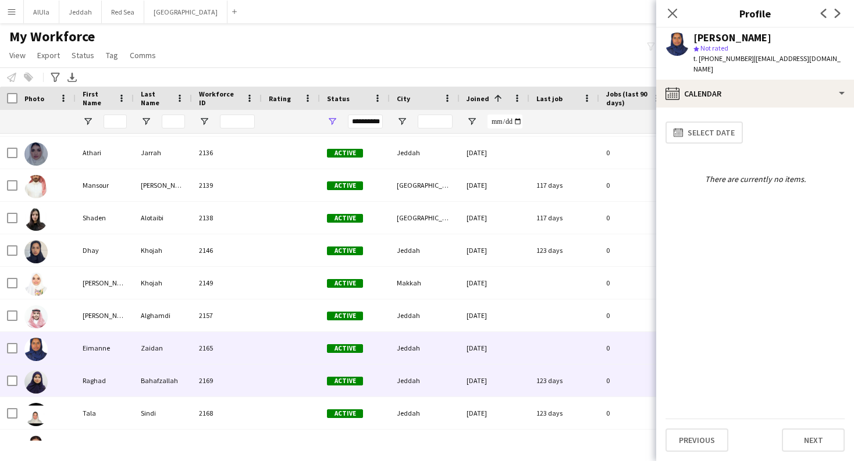
click at [106, 380] on div "Raghad" at bounding box center [105, 381] width 58 height 32
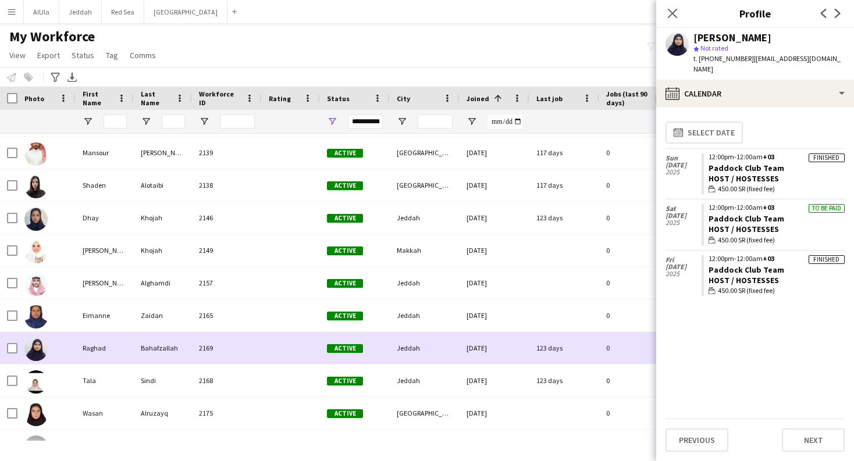
scroll to position [8174, 0]
